Goal: Find specific page/section

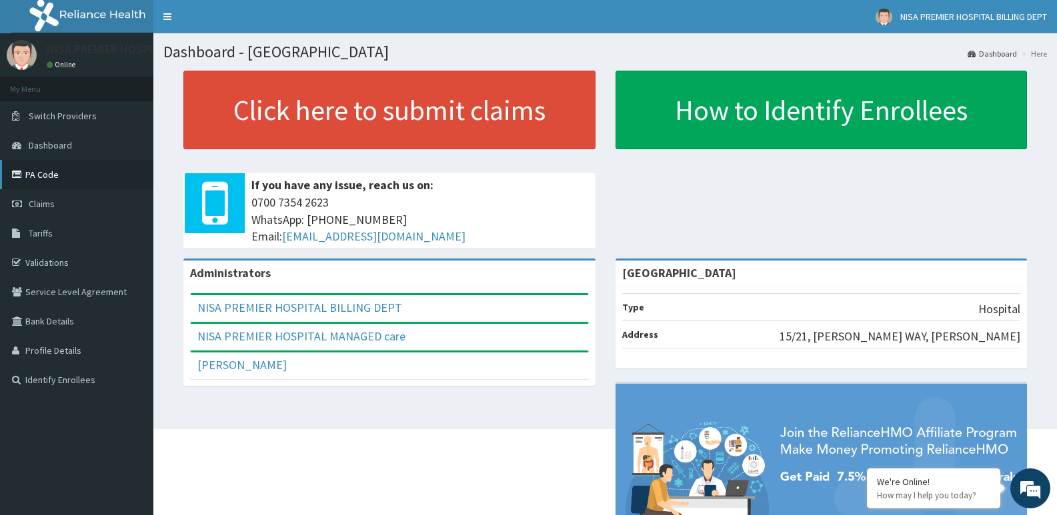
click at [58, 167] on link "PA Code" at bounding box center [76, 174] width 153 height 29
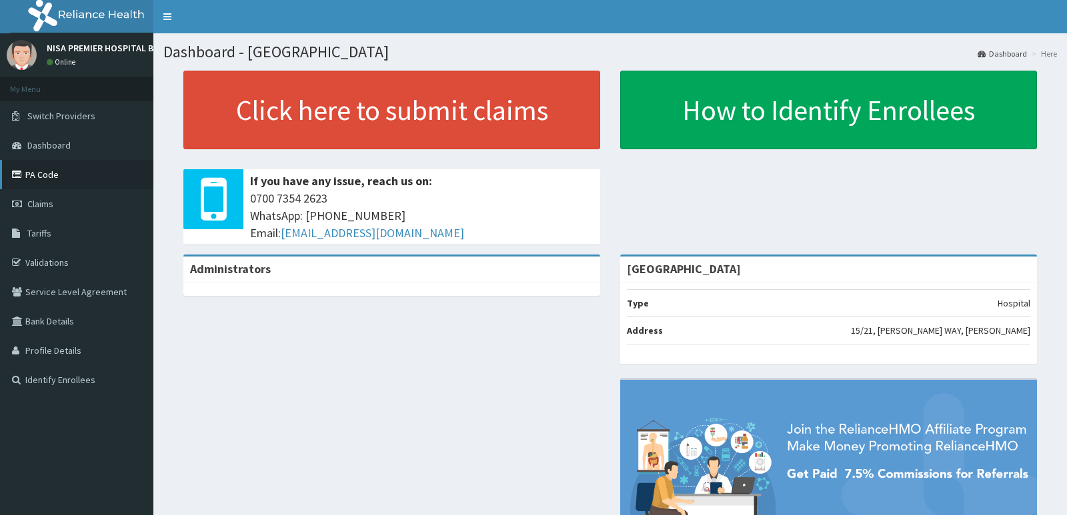
click at [37, 175] on link "PA Code" at bounding box center [76, 174] width 153 height 29
